Goal: Task Accomplishment & Management: Use online tool/utility

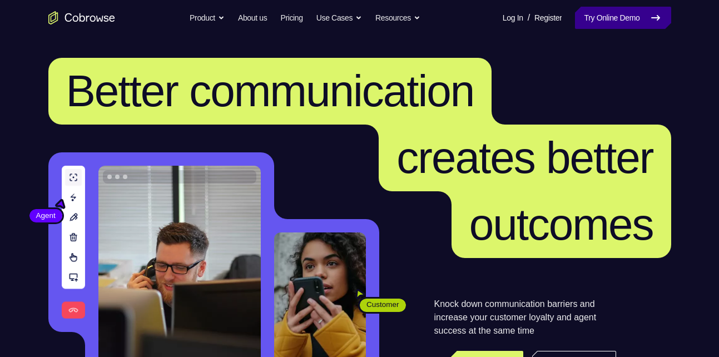
click at [626, 26] on link "Try Online Demo" at bounding box center [623, 18] width 96 height 22
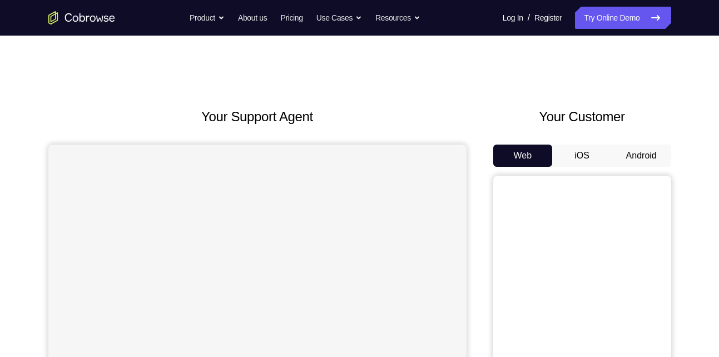
click at [641, 157] on button "Android" at bounding box center [642, 156] width 60 height 22
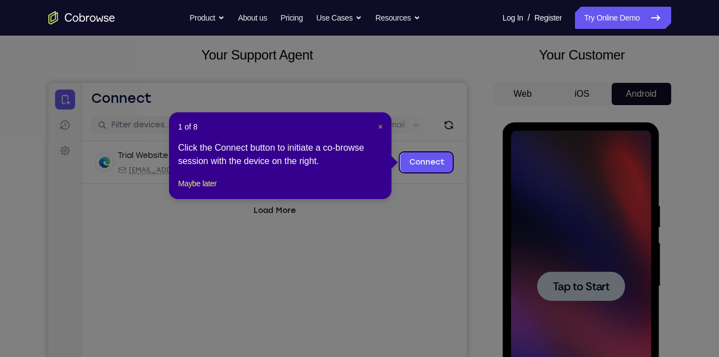
click at [378, 128] on span "×" at bounding box center [380, 126] width 4 height 9
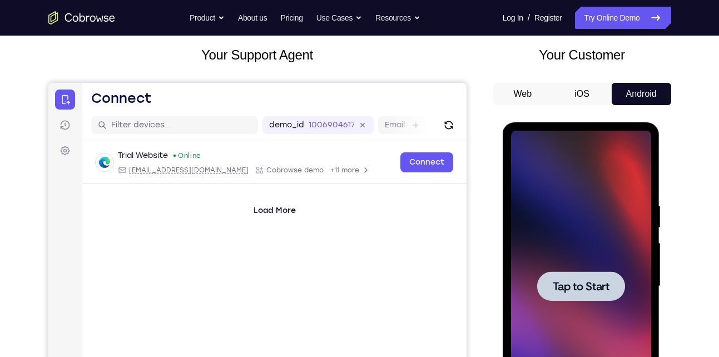
click at [598, 271] on div at bounding box center [581, 285] width 88 height 29
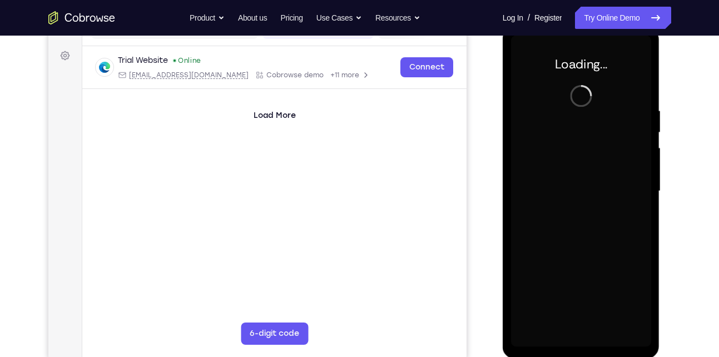
scroll to position [157, 0]
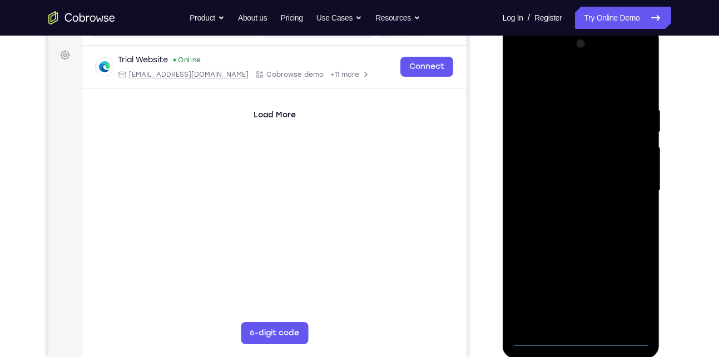
click at [588, 341] on div at bounding box center [581, 190] width 140 height 311
click at [627, 288] on div at bounding box center [581, 190] width 140 height 311
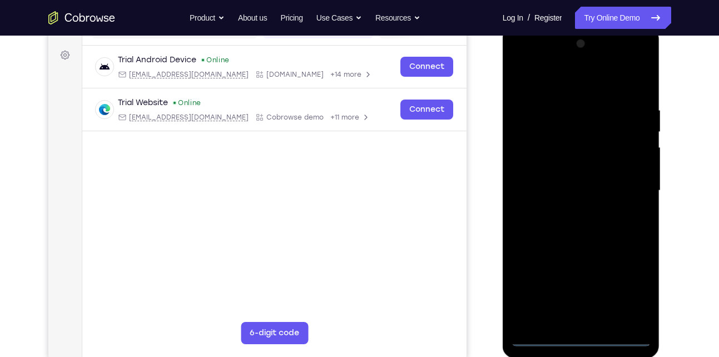
click at [520, 62] on div at bounding box center [581, 190] width 140 height 311
click at [623, 181] on div at bounding box center [581, 190] width 140 height 311
click at [569, 211] on div at bounding box center [581, 190] width 140 height 311
click at [594, 241] on div at bounding box center [581, 190] width 140 height 311
click at [566, 179] on div at bounding box center [581, 190] width 140 height 311
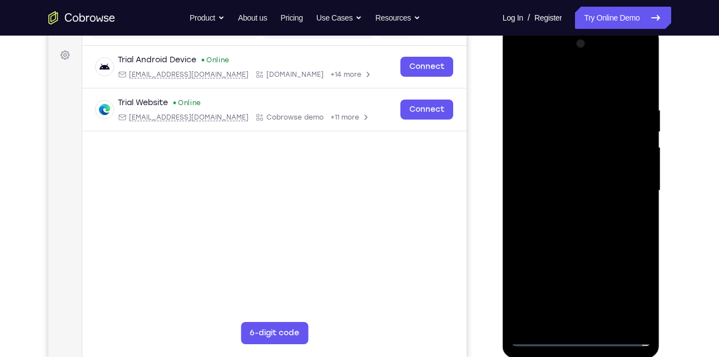
click at [548, 190] on div at bounding box center [581, 190] width 140 height 311
click at [580, 182] on div at bounding box center [581, 190] width 140 height 311
click at [583, 203] on div at bounding box center [581, 190] width 140 height 311
click at [608, 80] on div at bounding box center [581, 190] width 140 height 311
click at [587, 102] on div at bounding box center [581, 190] width 140 height 311
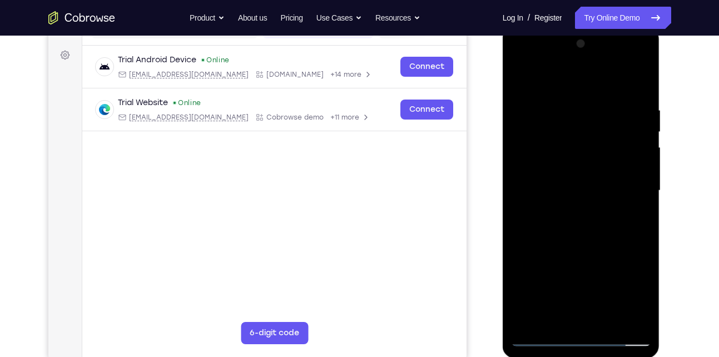
click at [554, 245] on div at bounding box center [581, 190] width 140 height 311
click at [627, 168] on div at bounding box center [581, 190] width 140 height 311
drag, startPoint x: 584, startPoint y: 284, endPoint x: 577, endPoint y: 140, distance: 144.2
click at [577, 140] on div at bounding box center [581, 190] width 140 height 311
click at [581, 312] on div at bounding box center [581, 190] width 140 height 311
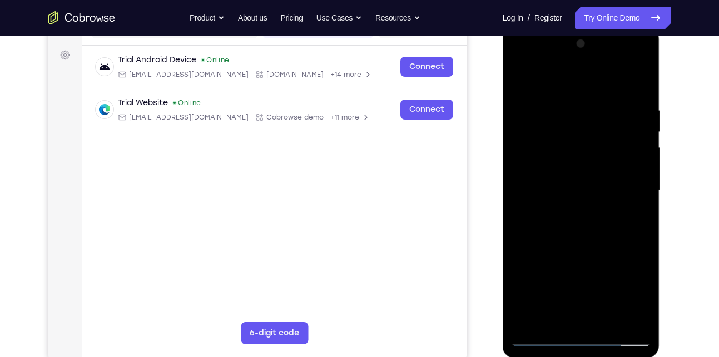
click at [534, 162] on div at bounding box center [581, 190] width 140 height 311
click at [563, 169] on div at bounding box center [581, 190] width 140 height 311
click at [581, 215] on div at bounding box center [581, 190] width 140 height 311
click at [590, 155] on div at bounding box center [581, 190] width 140 height 311
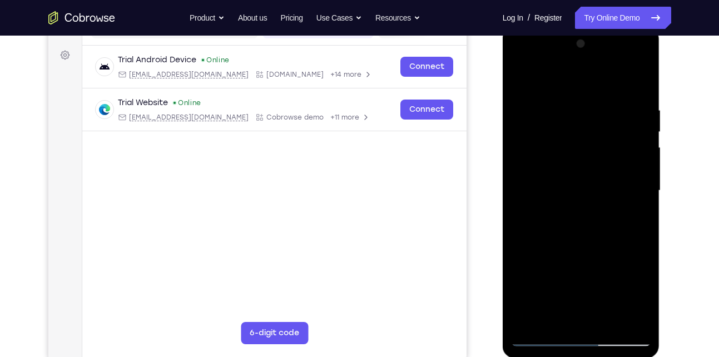
click at [519, 63] on div at bounding box center [581, 190] width 140 height 311
click at [536, 165] on div at bounding box center [581, 190] width 140 height 311
click at [546, 95] on div at bounding box center [581, 190] width 140 height 311
click at [563, 154] on div at bounding box center [581, 190] width 140 height 311
click at [534, 148] on div at bounding box center [581, 190] width 140 height 311
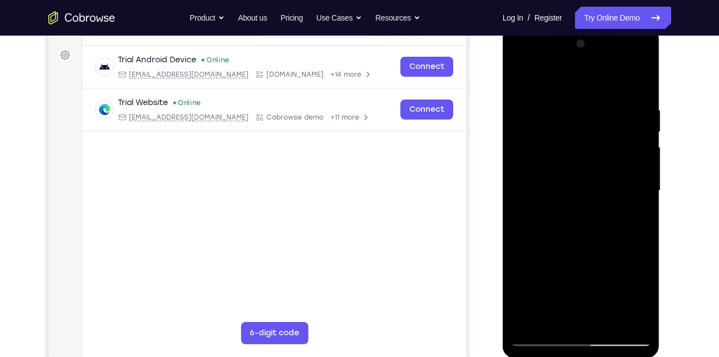
click at [542, 127] on div at bounding box center [581, 190] width 140 height 311
click at [522, 81] on div at bounding box center [581, 190] width 140 height 311
drag, startPoint x: 593, startPoint y: 274, endPoint x: 584, endPoint y: 201, distance: 73.4
click at [584, 201] on div at bounding box center [581, 190] width 140 height 311
click at [563, 214] on div at bounding box center [581, 190] width 140 height 311
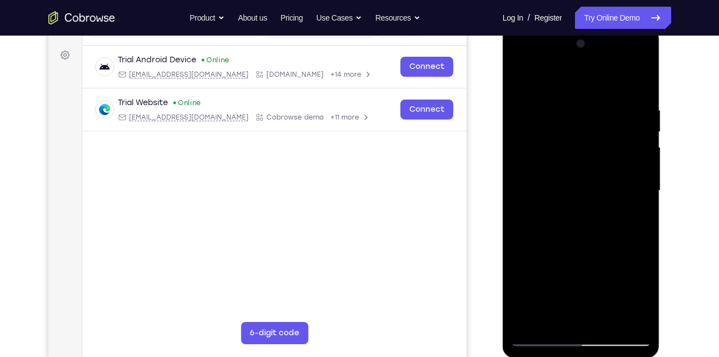
click at [522, 78] on div at bounding box center [581, 190] width 140 height 311
drag, startPoint x: 593, startPoint y: 258, endPoint x: 583, endPoint y: 105, distance: 153.8
click at [583, 105] on div at bounding box center [581, 190] width 140 height 311
click at [521, 290] on div at bounding box center [581, 190] width 140 height 311
click at [520, 138] on div at bounding box center [581, 190] width 140 height 311
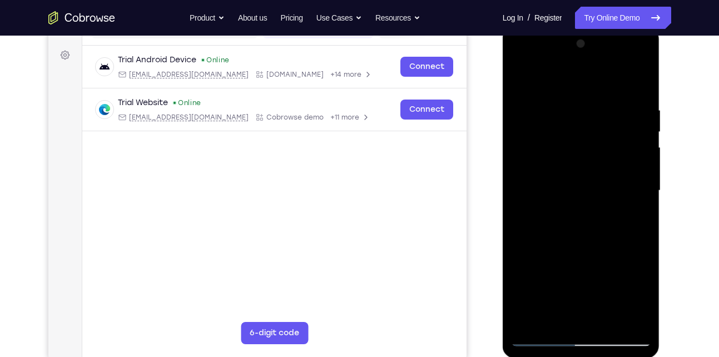
click at [537, 339] on div at bounding box center [581, 190] width 140 height 311
drag, startPoint x: 578, startPoint y: 101, endPoint x: 588, endPoint y: 343, distance: 241.6
click at [588, 343] on div at bounding box center [581, 190] width 140 height 311
click at [580, 227] on div at bounding box center [581, 190] width 140 height 311
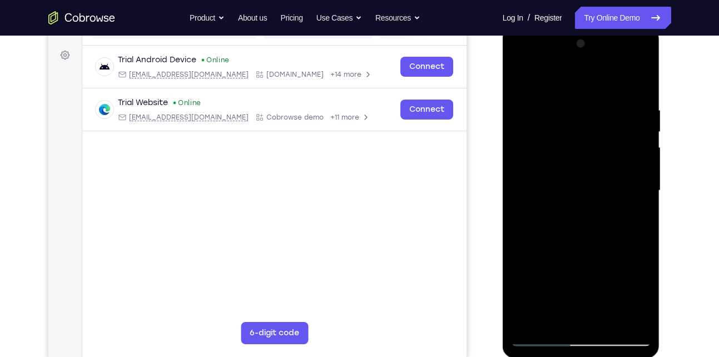
click at [519, 65] on div at bounding box center [581, 190] width 140 height 311
click at [527, 155] on div at bounding box center [581, 190] width 140 height 311
click at [571, 207] on div at bounding box center [581, 190] width 140 height 311
click at [588, 245] on div at bounding box center [581, 190] width 140 height 311
click at [579, 185] on div at bounding box center [581, 190] width 140 height 311
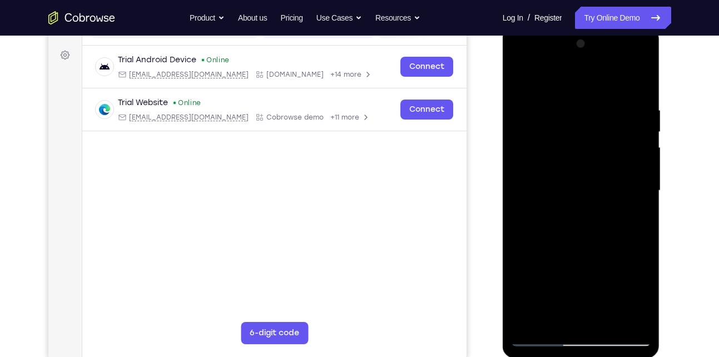
click at [588, 158] on div at bounding box center [581, 190] width 140 height 311
click at [553, 135] on div at bounding box center [581, 190] width 140 height 311
click at [519, 81] on div at bounding box center [581, 190] width 140 height 311
click at [596, 104] on div at bounding box center [581, 190] width 140 height 311
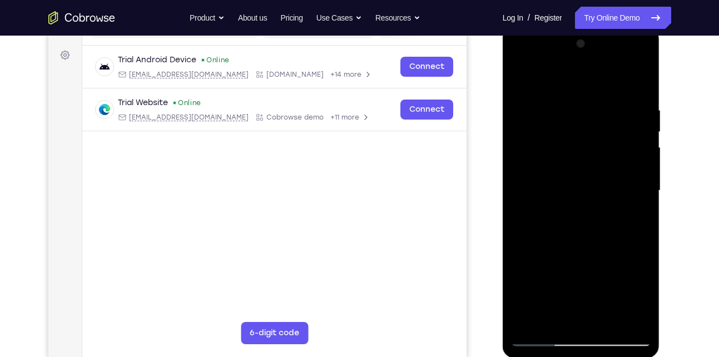
click at [596, 104] on div at bounding box center [581, 190] width 140 height 311
click at [589, 145] on div at bounding box center [581, 190] width 140 height 311
click at [596, 240] on div at bounding box center [581, 190] width 140 height 311
click at [607, 320] on div at bounding box center [581, 190] width 140 height 311
click at [572, 249] on div at bounding box center [581, 190] width 140 height 311
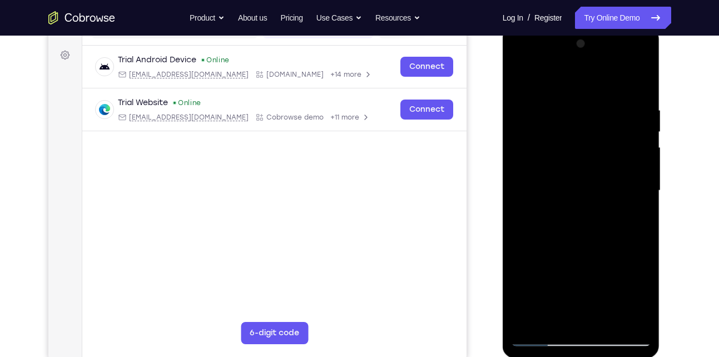
click at [522, 77] on div at bounding box center [581, 190] width 140 height 311
click at [565, 105] on div at bounding box center [581, 190] width 140 height 311
click at [628, 321] on div at bounding box center [581, 190] width 140 height 311
click at [631, 167] on div at bounding box center [581, 190] width 140 height 311
click at [625, 315] on div at bounding box center [581, 190] width 140 height 311
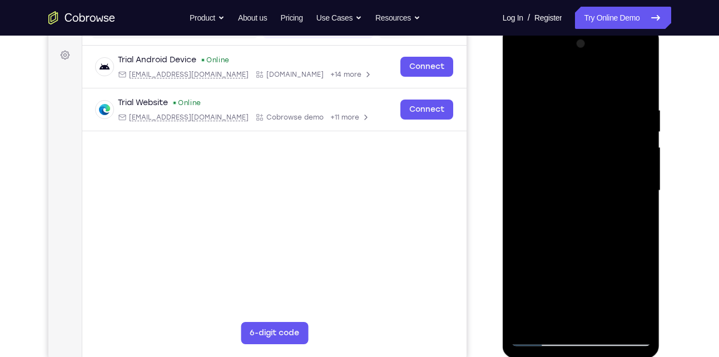
click at [639, 167] on div at bounding box center [581, 190] width 140 height 311
click at [626, 318] on div at bounding box center [581, 190] width 140 height 311
click at [638, 84] on div at bounding box center [581, 190] width 140 height 311
click at [515, 62] on div at bounding box center [581, 190] width 140 height 311
click at [570, 158] on div at bounding box center [581, 190] width 140 height 311
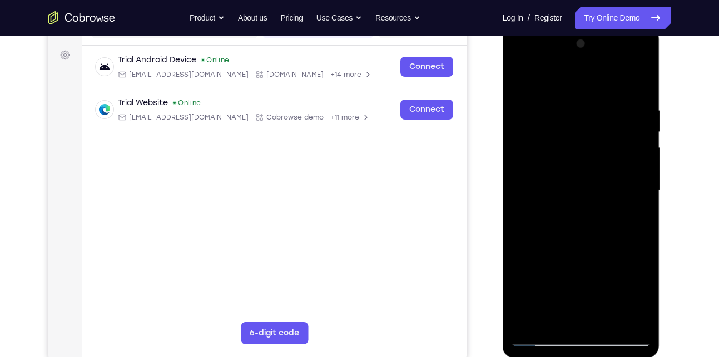
click at [621, 93] on div at bounding box center [581, 190] width 140 height 311
click at [588, 140] on div at bounding box center [581, 190] width 140 height 311
drag, startPoint x: 585, startPoint y: 283, endPoint x: 565, endPoint y: 153, distance: 131.7
click at [565, 153] on div at bounding box center [581, 190] width 140 height 311
drag, startPoint x: 565, startPoint y: 153, endPoint x: 577, endPoint y: 306, distance: 153.4
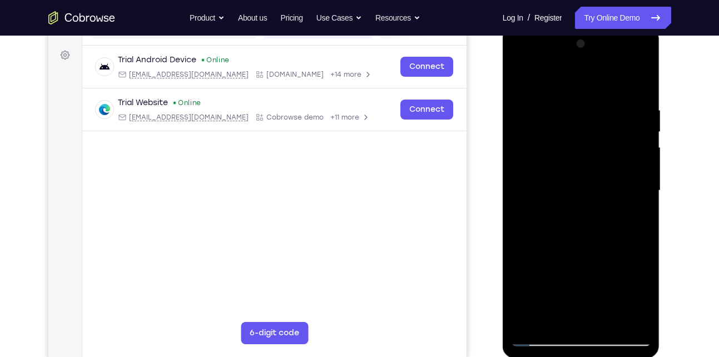
click at [577, 306] on div at bounding box center [581, 190] width 140 height 311
click at [631, 128] on div at bounding box center [581, 190] width 140 height 311
click at [543, 344] on div at bounding box center [581, 190] width 140 height 311
click at [548, 77] on div at bounding box center [581, 190] width 140 height 311
click at [578, 111] on div at bounding box center [581, 190] width 140 height 311
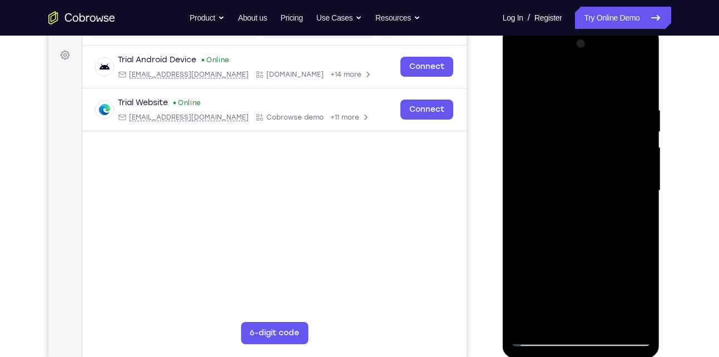
click at [646, 116] on div at bounding box center [581, 190] width 140 height 311
click at [557, 303] on div at bounding box center [581, 190] width 140 height 311
click at [561, 157] on div at bounding box center [581, 190] width 140 height 311
click at [546, 206] on div at bounding box center [581, 190] width 140 height 311
click at [551, 318] on div at bounding box center [581, 190] width 140 height 311
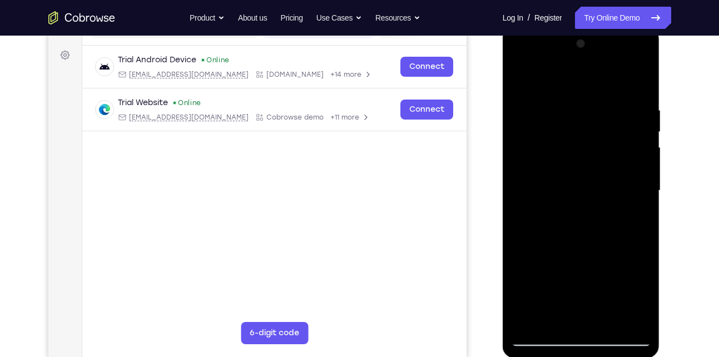
click at [617, 208] on div at bounding box center [581, 190] width 140 height 311
drag, startPoint x: 592, startPoint y: 94, endPoint x: 602, endPoint y: 331, distance: 237.6
click at [602, 331] on div at bounding box center [581, 190] width 140 height 311
